Goal: Find specific page/section: Find specific page/section

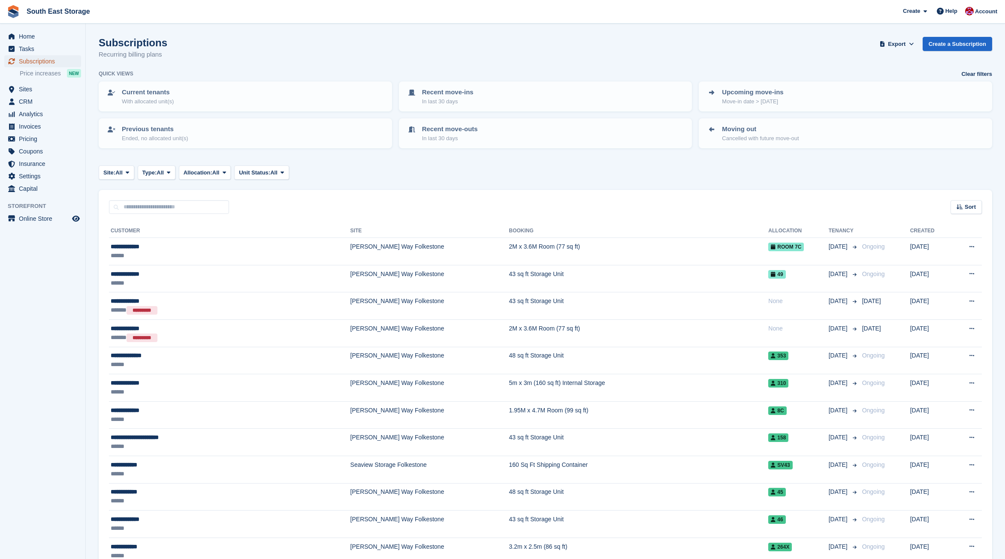
click at [40, 60] on span "Subscriptions" at bounding box center [44, 61] width 51 height 12
click at [33, 39] on span "Home" at bounding box center [44, 36] width 51 height 12
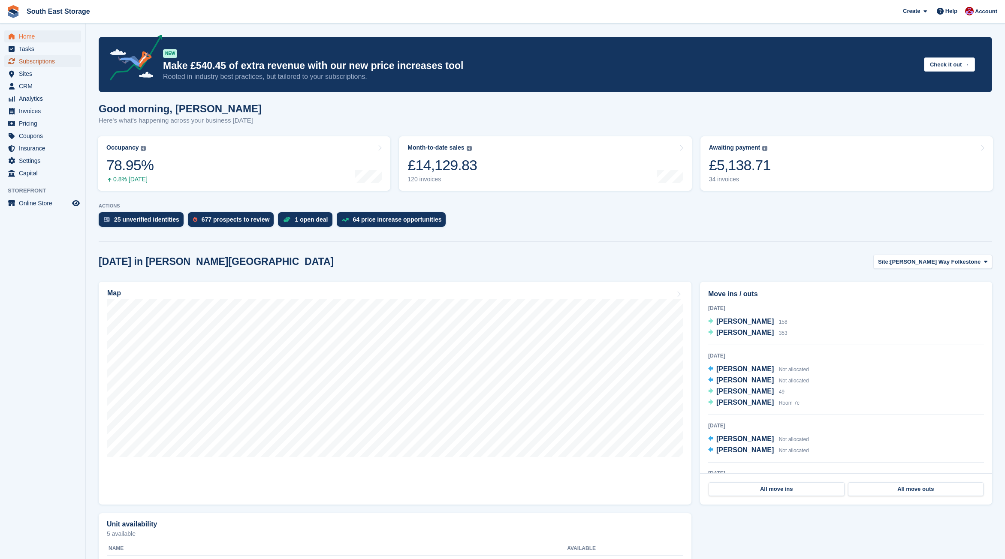
click at [43, 62] on span "Subscriptions" at bounding box center [44, 61] width 51 height 12
